Goal: Transaction & Acquisition: Subscribe to service/newsletter

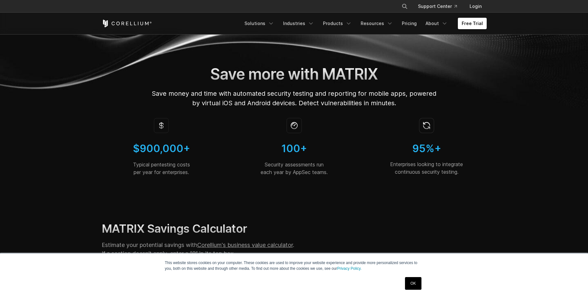
click at [458, 21] on ul "Solutions Mobile IoT" at bounding box center [364, 23] width 246 height 11
click at [462, 23] on link "Free Trial" at bounding box center [472, 23] width 29 height 11
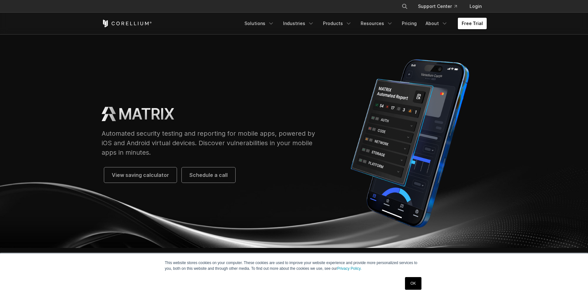
click at [475, 22] on link "Free Trial" at bounding box center [472, 23] width 29 height 11
